Goal: Task Accomplishment & Management: Manage account settings

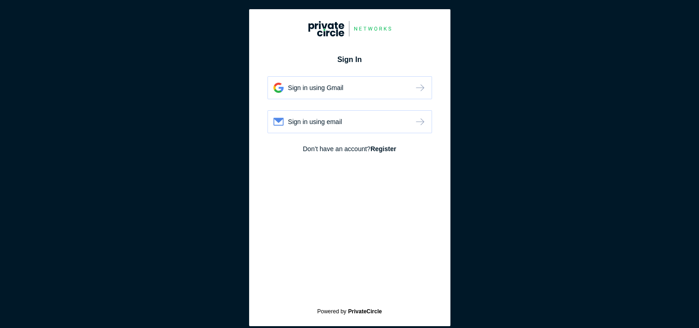
click at [329, 90] on div "Sign in using Gmail" at bounding box center [316, 87] width 56 height 9
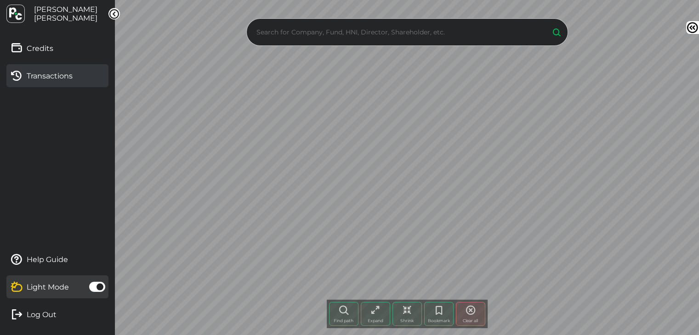
click at [30, 76] on span "Transactions" at bounding box center [50, 76] width 46 height 9
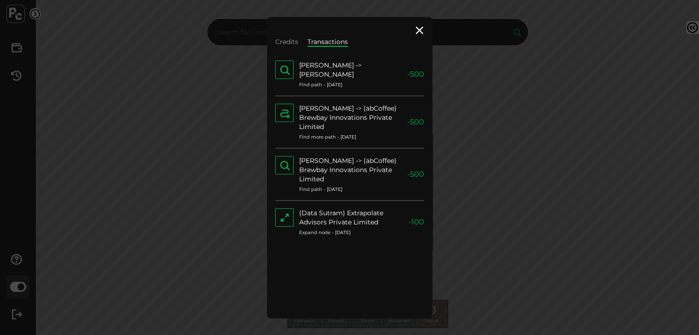
click at [370, 170] on div "Yagnesh Sanghrajka -> (abCoffee) Brewbay Innovations Private Limited" at bounding box center [353, 170] width 108 height 28
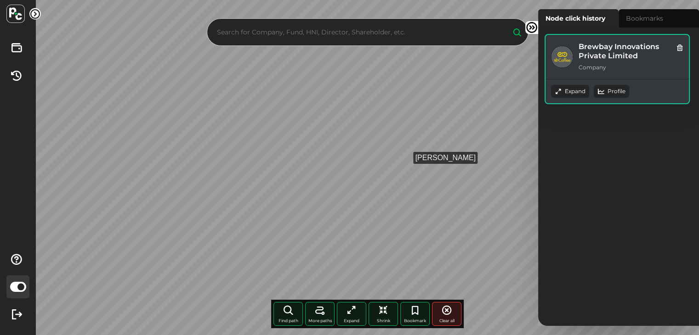
click at [577, 92] on div "Expand" at bounding box center [570, 91] width 38 height 13
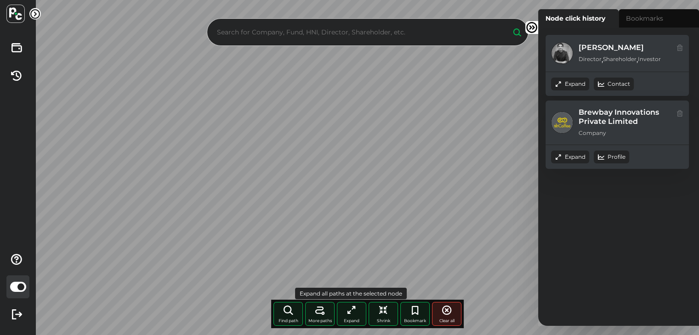
click at [350, 317] on div "Expand" at bounding box center [351, 314] width 29 height 24
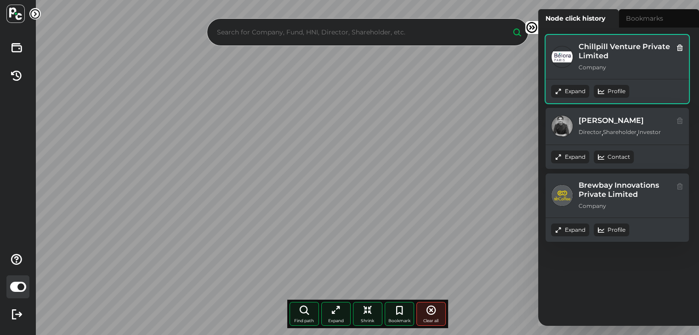
click at [566, 96] on div "Expand" at bounding box center [570, 91] width 38 height 13
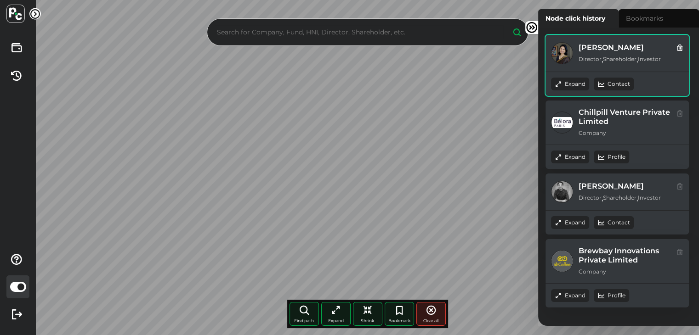
click at [568, 85] on div "Expand" at bounding box center [570, 84] width 38 height 13
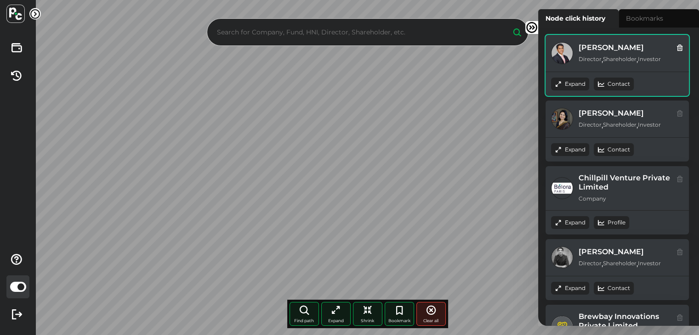
click at [562, 81] on div "Expand" at bounding box center [570, 84] width 38 height 13
